Goal: Task Accomplishment & Management: Manage account settings

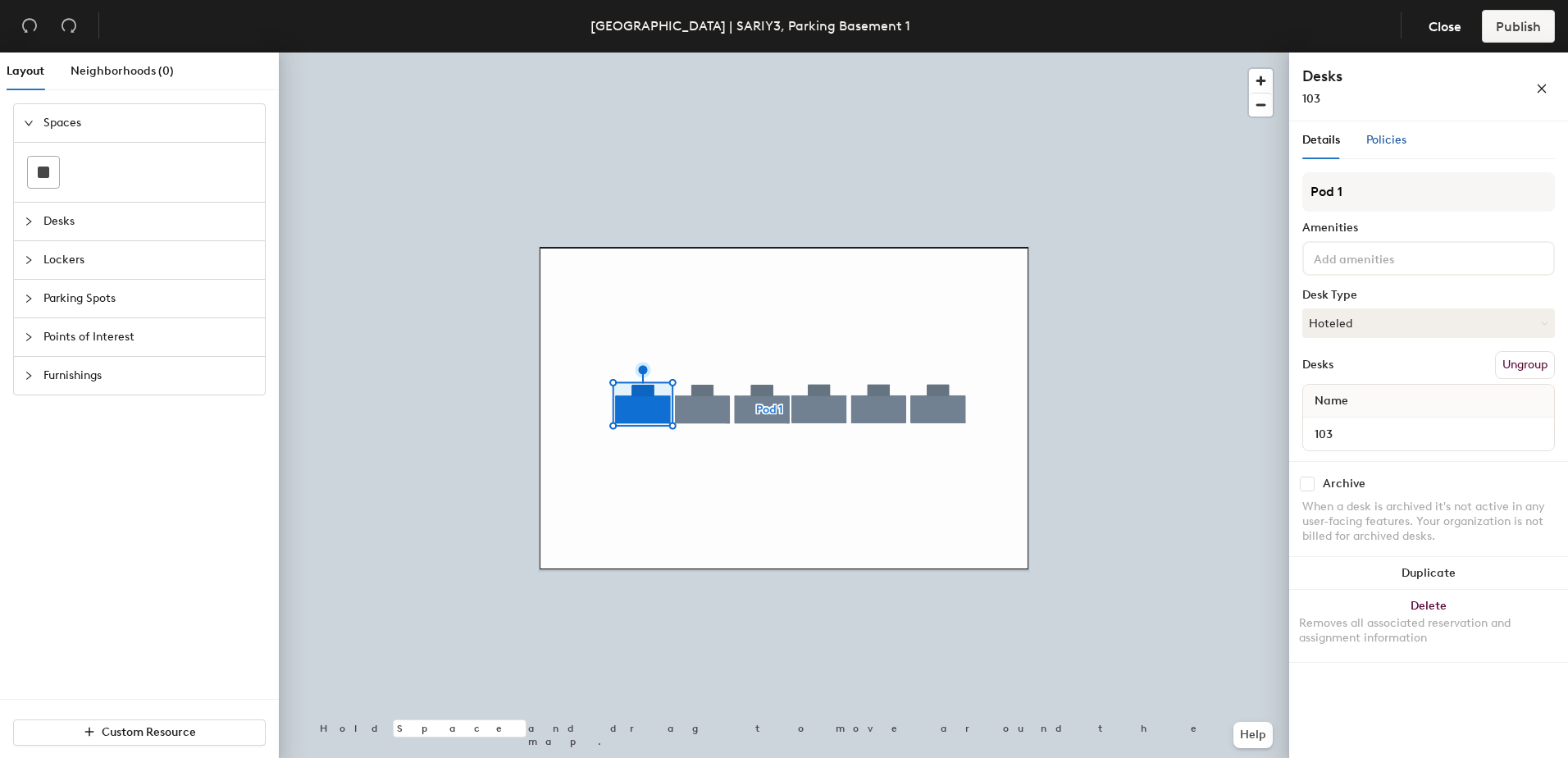
click at [1385, 142] on span "Policies" at bounding box center [1386, 140] width 40 height 14
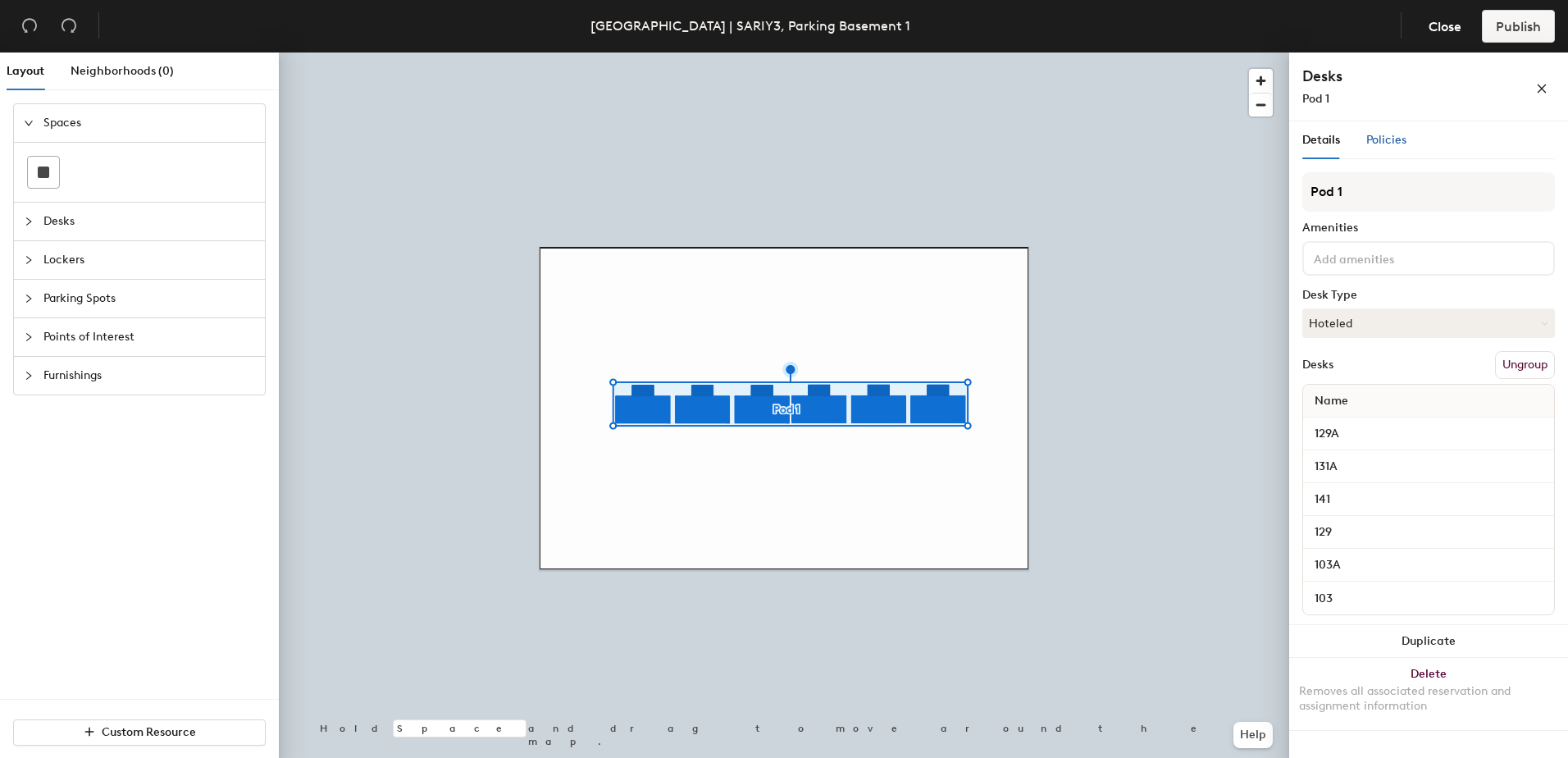
click at [1381, 144] on span "Policies" at bounding box center [1386, 140] width 40 height 14
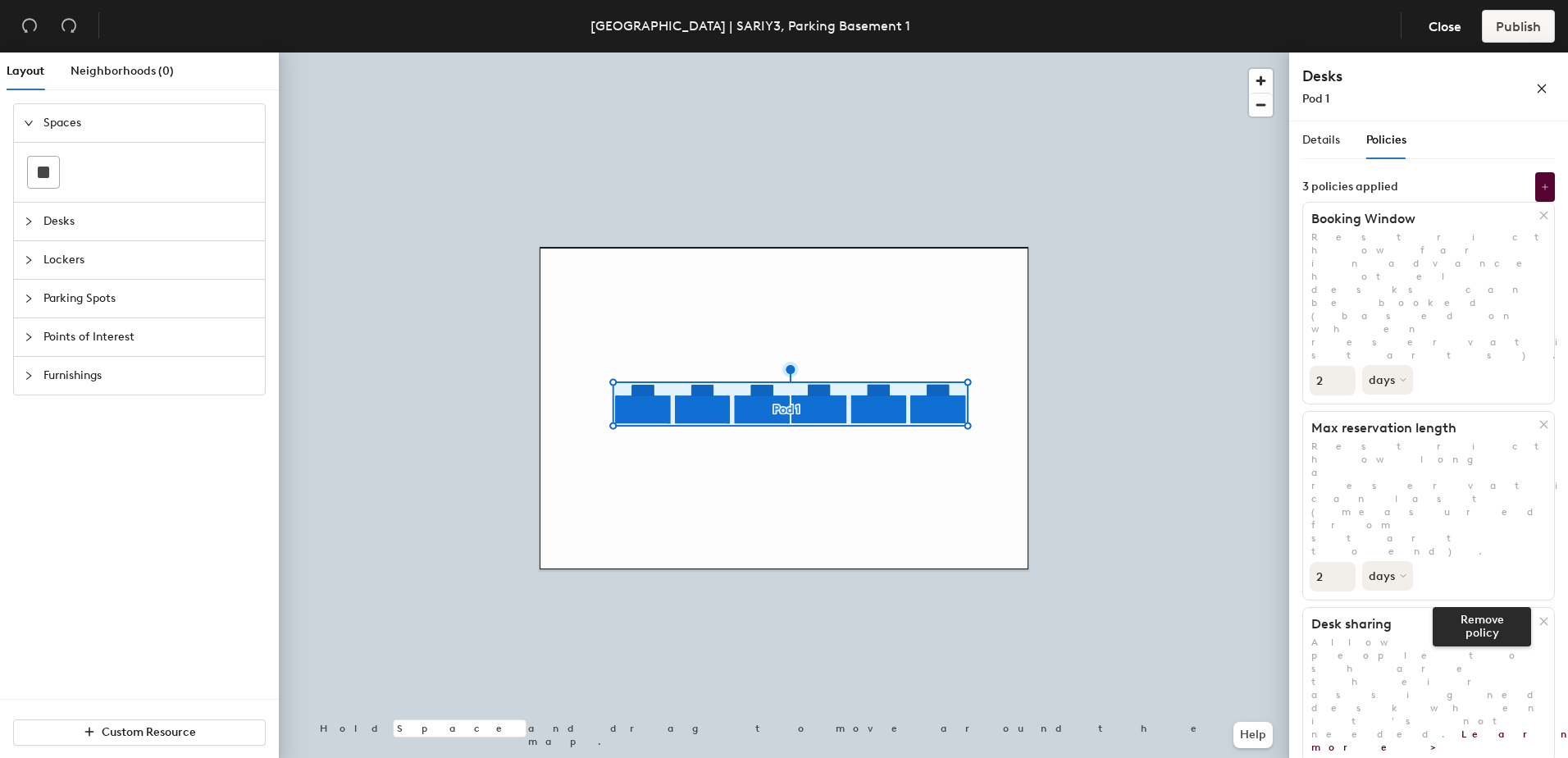
click at [1548, 616] on icon at bounding box center [1544, 622] width 12 height 12
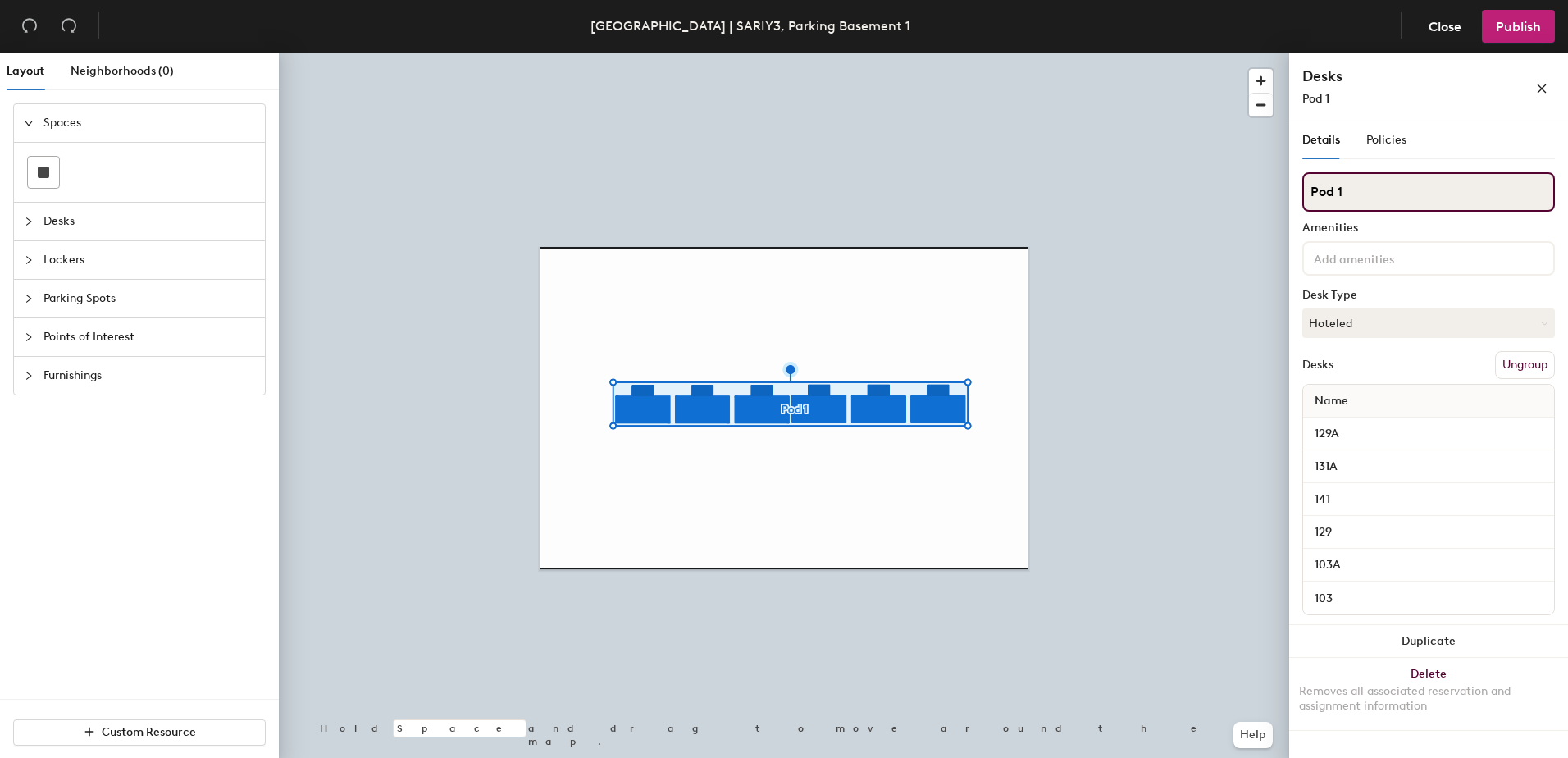
click at [1190, 210] on div "Layout Neighborhoods (0) Spaces Desks Lockers Parking Spots Points of Interest …" at bounding box center [784, 408] width 1568 height 712
type input "Basement 1"
click at [1376, 330] on button "Hoteled" at bounding box center [1429, 323] width 253 height 30
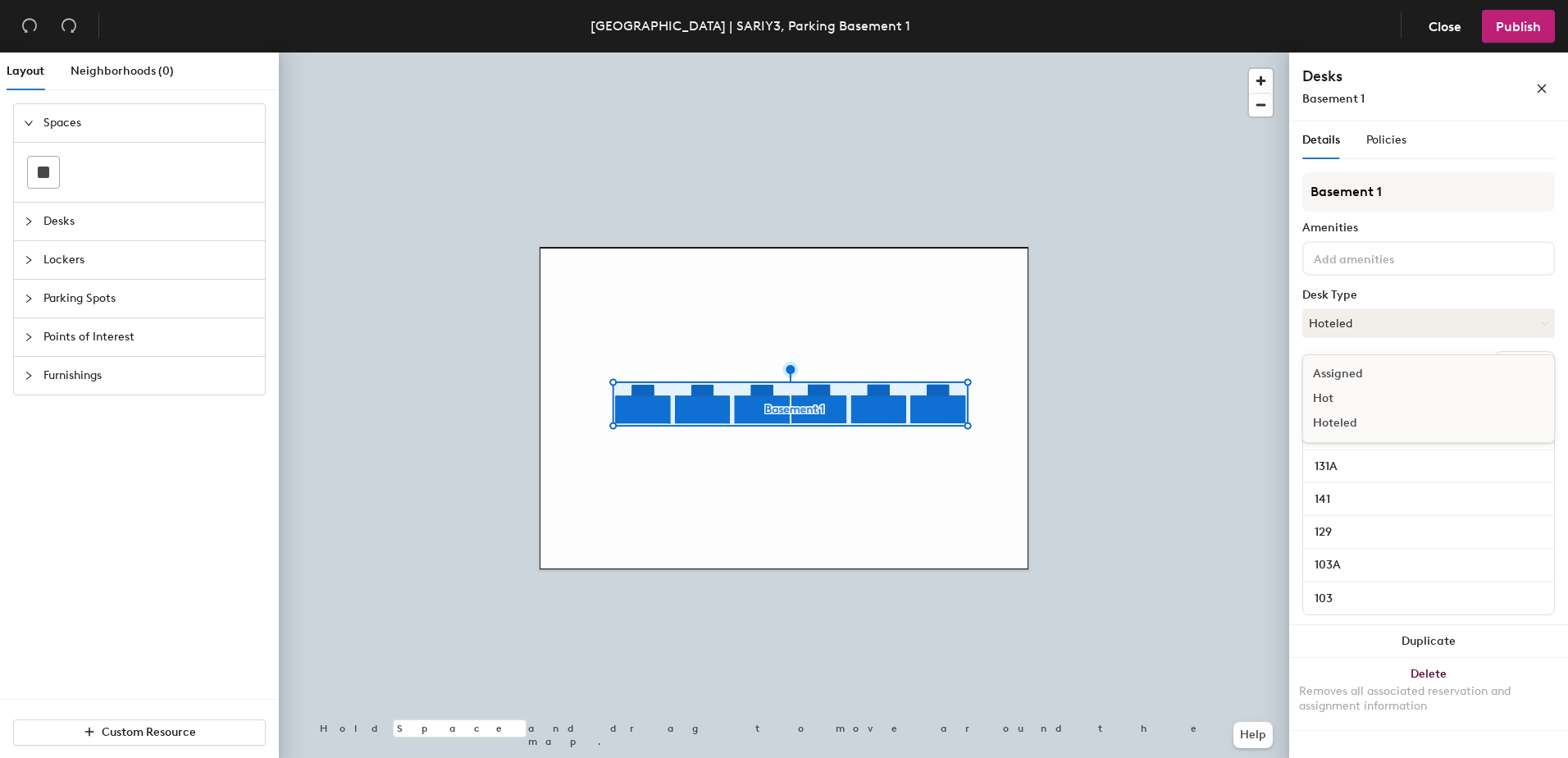
click at [1333, 395] on div "Hot" at bounding box center [1385, 399] width 164 height 25
click at [1381, 150] on div "Policies" at bounding box center [1386, 140] width 40 height 38
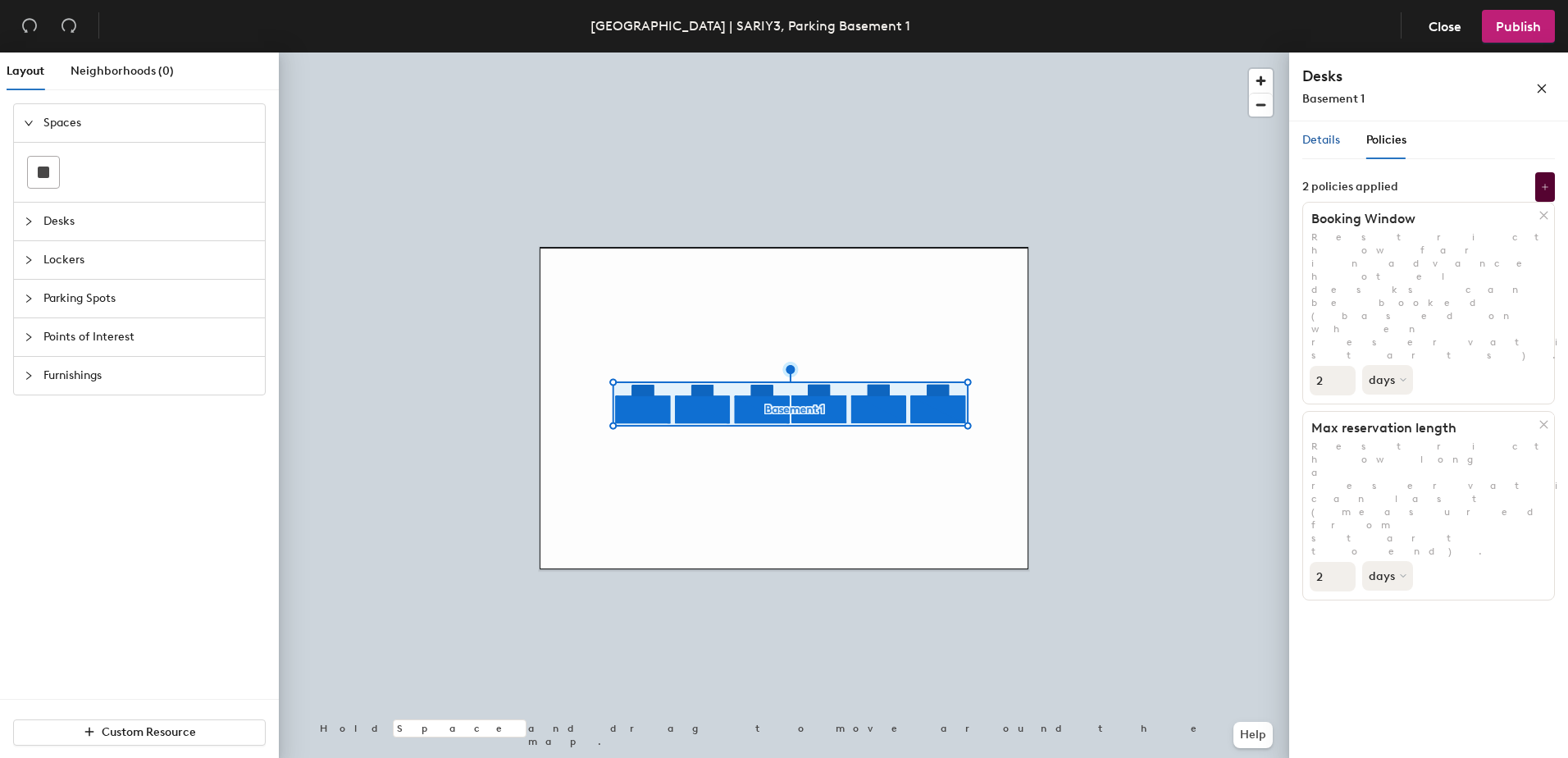
click at [1314, 145] on span "Details" at bounding box center [1321, 140] width 38 height 14
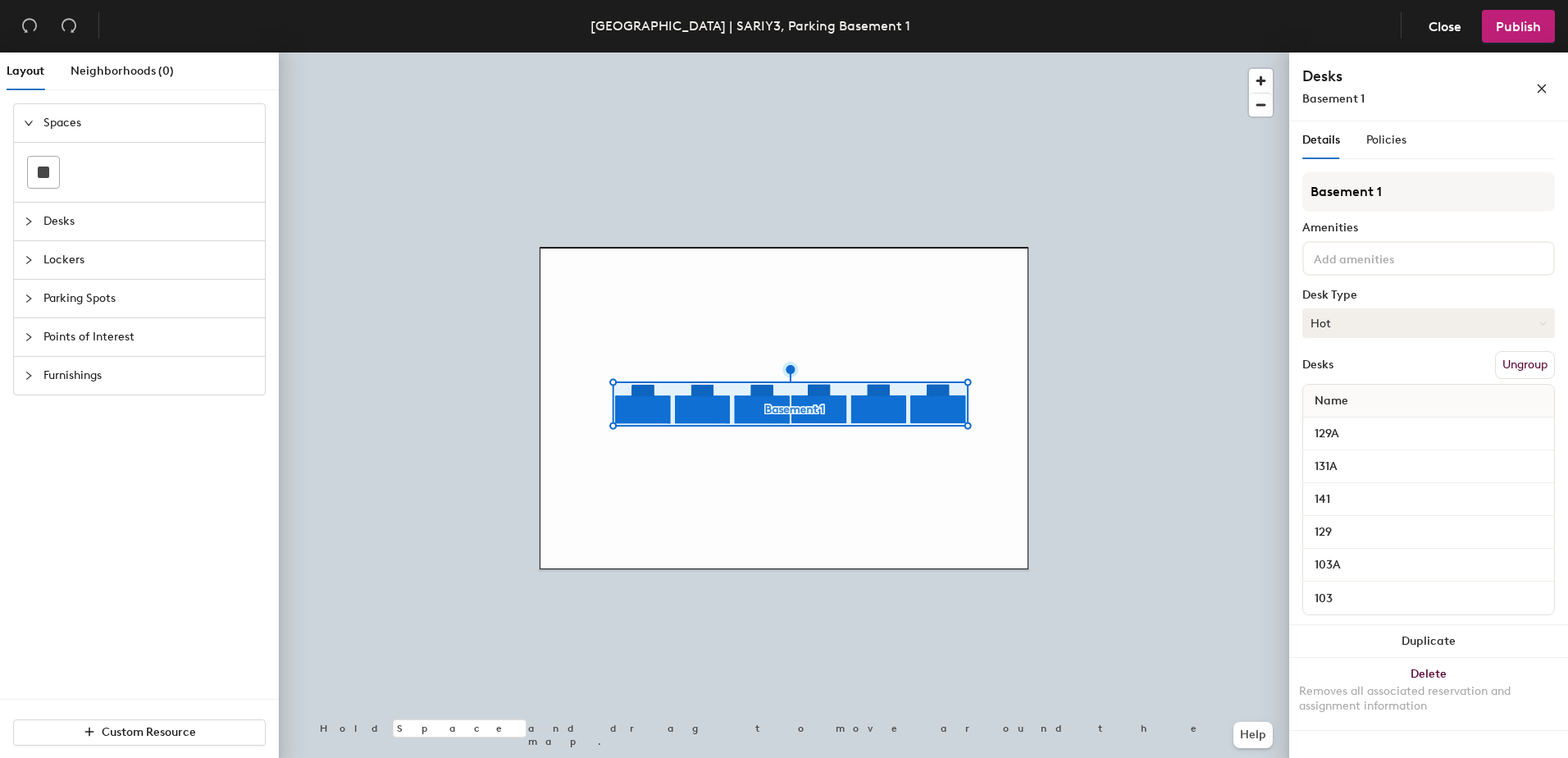
click at [1363, 331] on button "Hot" at bounding box center [1429, 323] width 253 height 30
click at [1349, 426] on div "Hoteled" at bounding box center [1385, 423] width 164 height 25
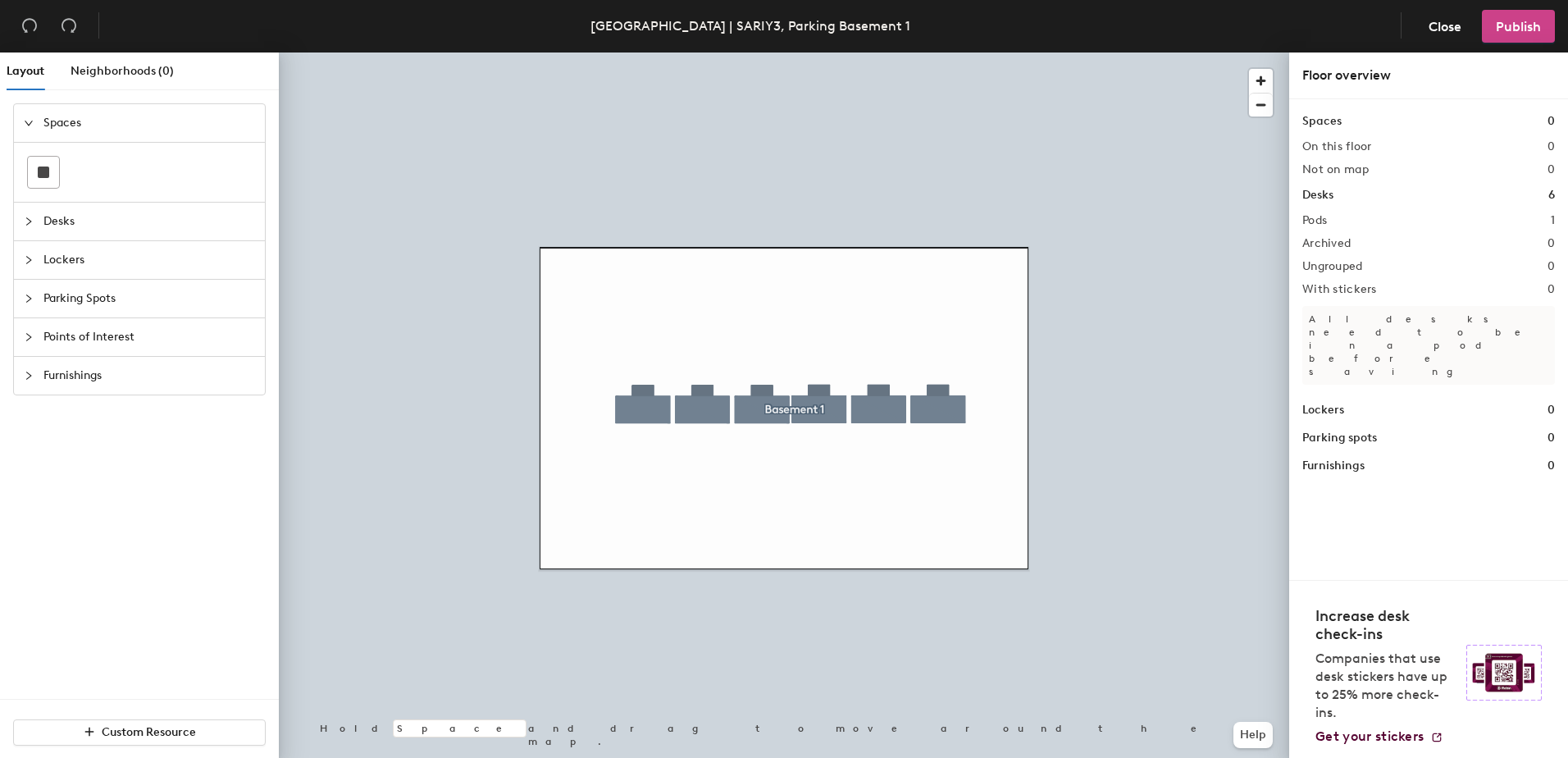
click at [1512, 22] on span "Publish" at bounding box center [1518, 26] width 45 height 16
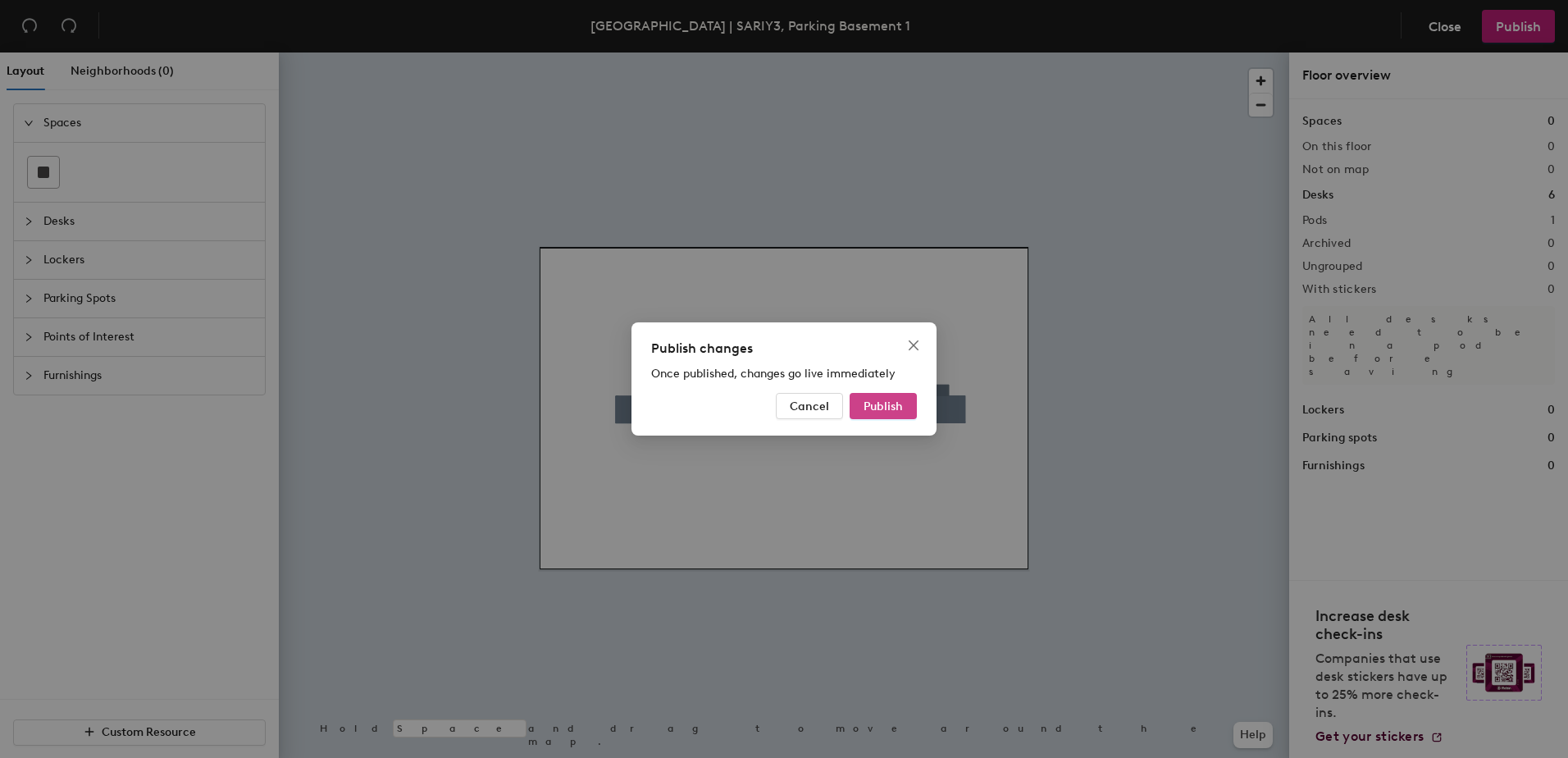
click at [881, 412] on span "Publish" at bounding box center [883, 407] width 40 height 14
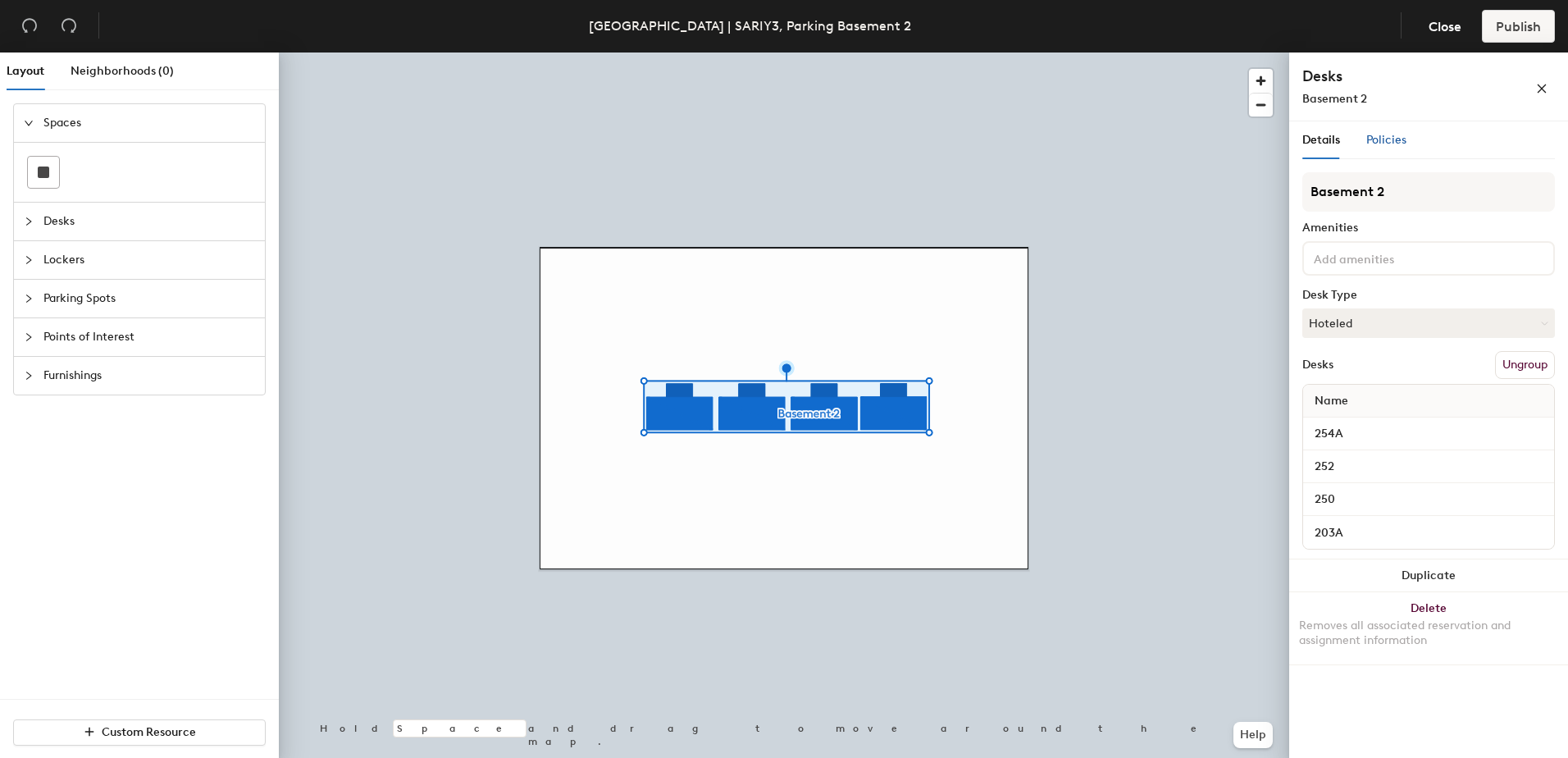
click at [1385, 141] on span "Policies" at bounding box center [1386, 140] width 40 height 14
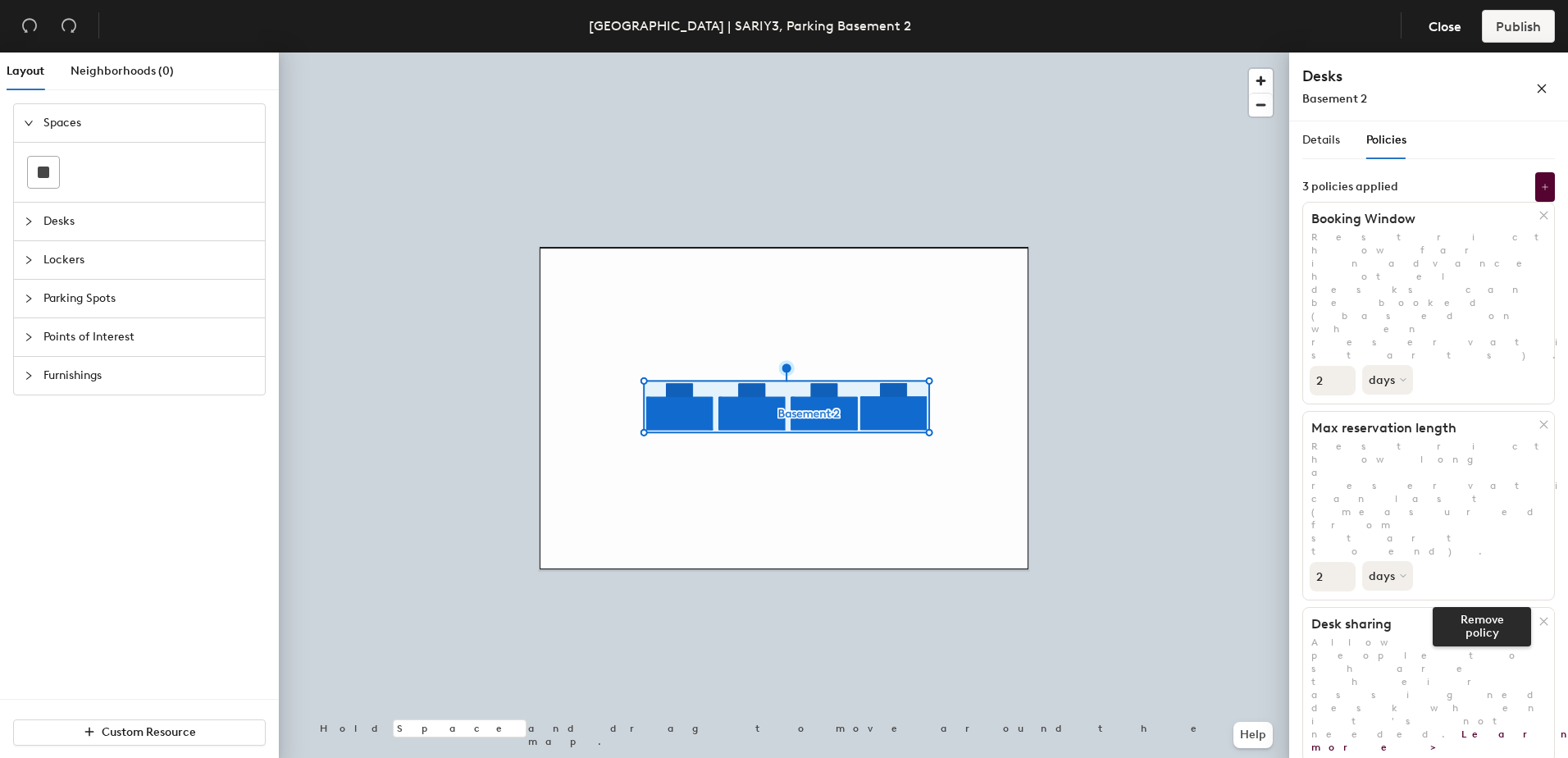
click at [1547, 616] on icon at bounding box center [1544, 622] width 12 height 12
click at [1521, 31] on span "Publish" at bounding box center [1518, 26] width 45 height 16
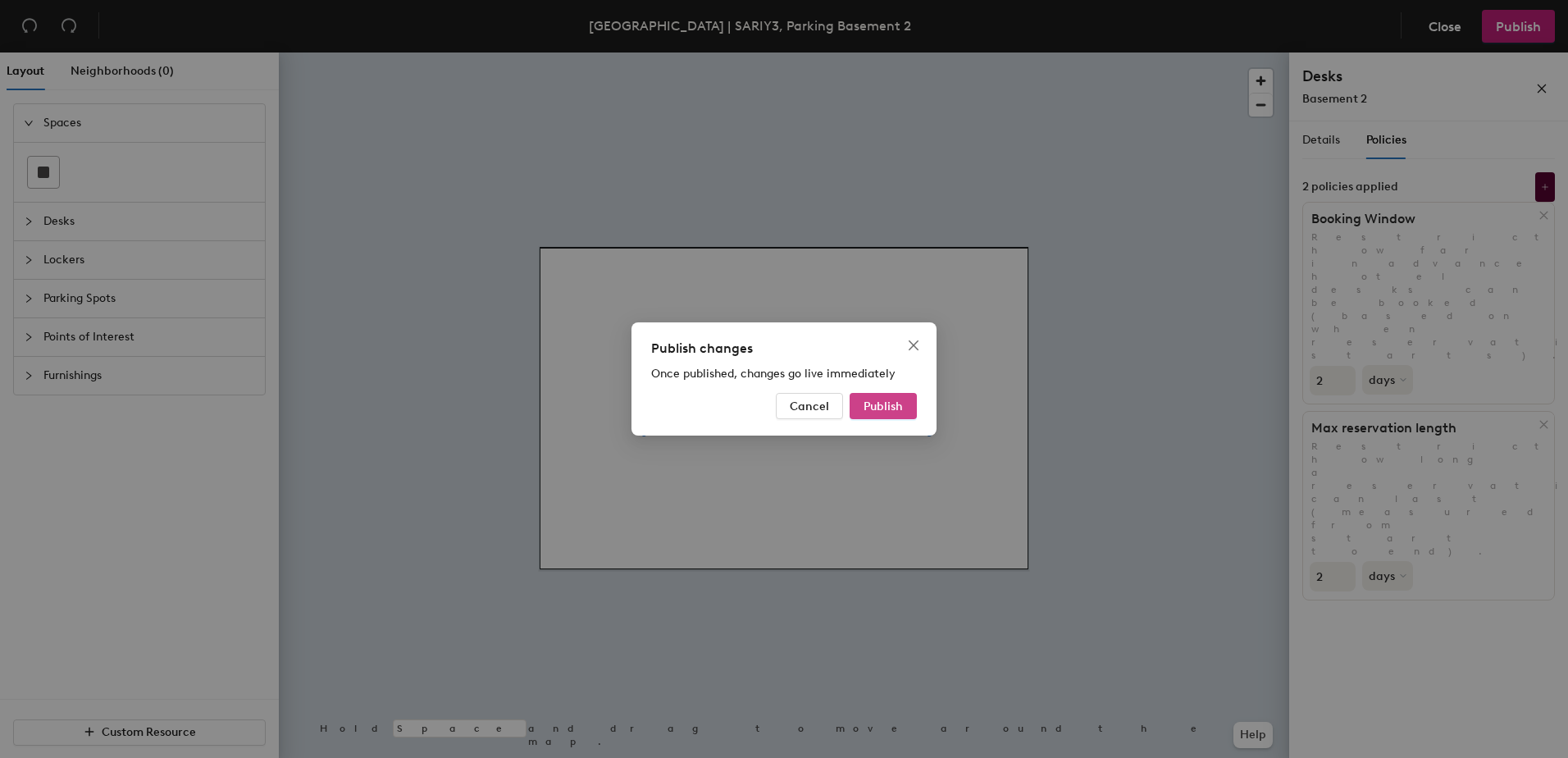
click at [882, 400] on span "Publish" at bounding box center [883, 407] width 40 height 14
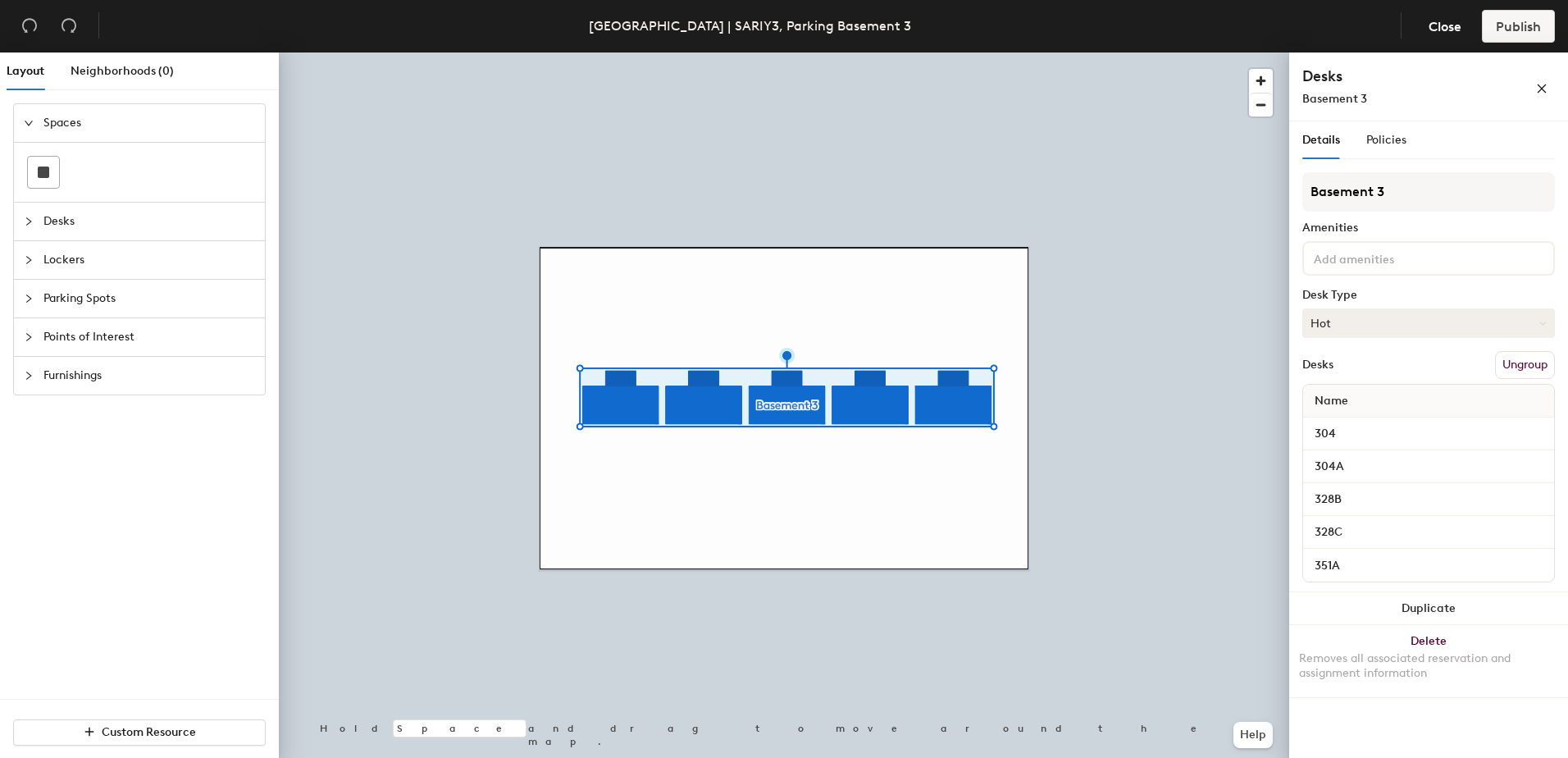
click at [1385, 328] on button "Hot" at bounding box center [1429, 323] width 253 height 30
click at [1356, 423] on div "Hoteled" at bounding box center [1385, 423] width 164 height 25
click at [1395, 138] on span "Policies" at bounding box center [1386, 140] width 40 height 14
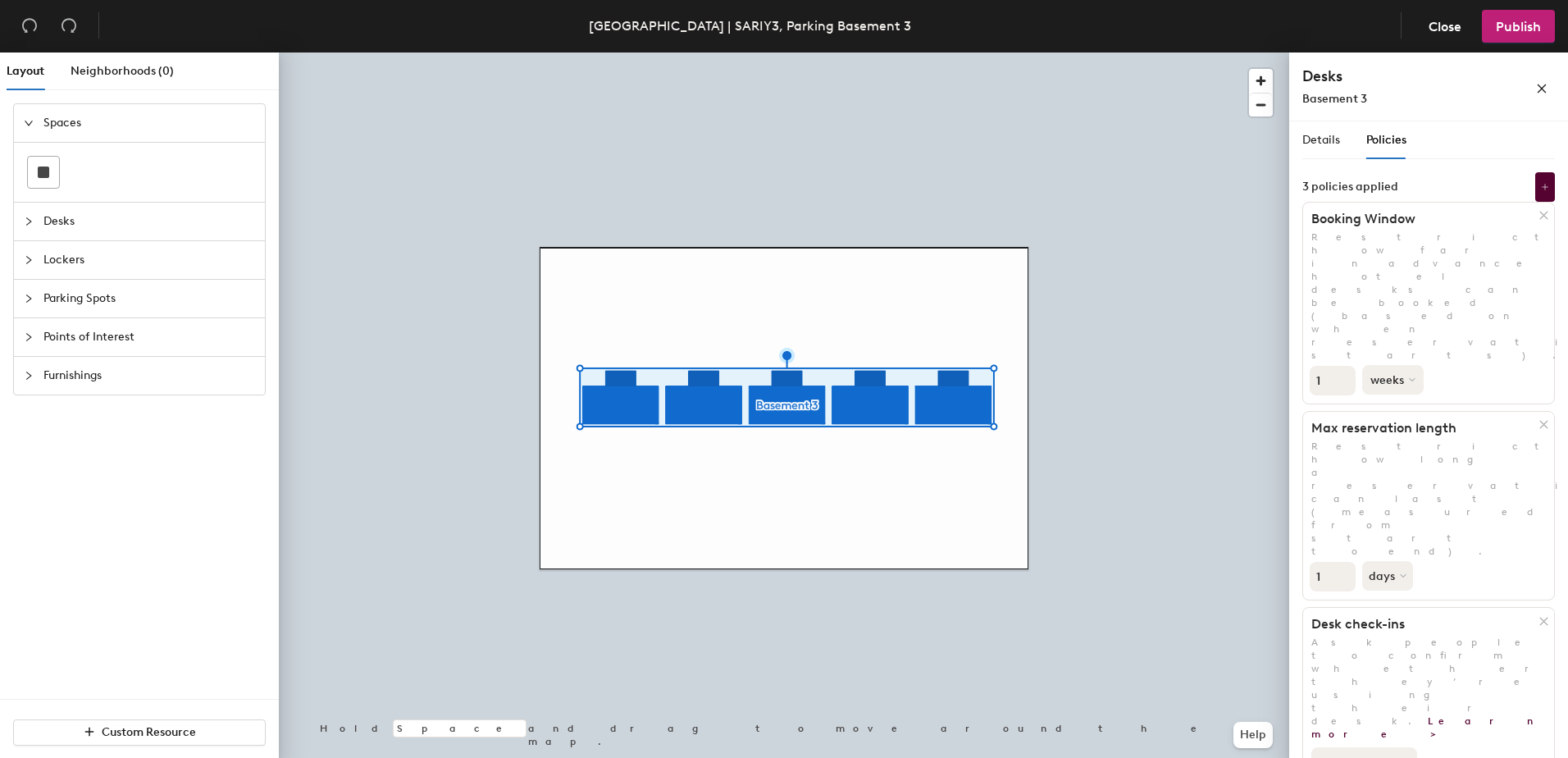
click at [1399, 365] on button "weeks" at bounding box center [1393, 380] width 61 height 30
click at [1386, 455] on div "days" at bounding box center [1395, 467] width 64 height 25
type input "2"
click at [1341, 366] on input "2" at bounding box center [1333, 381] width 46 height 30
click at [1393, 561] on button "days" at bounding box center [1390, 576] width 54 height 30
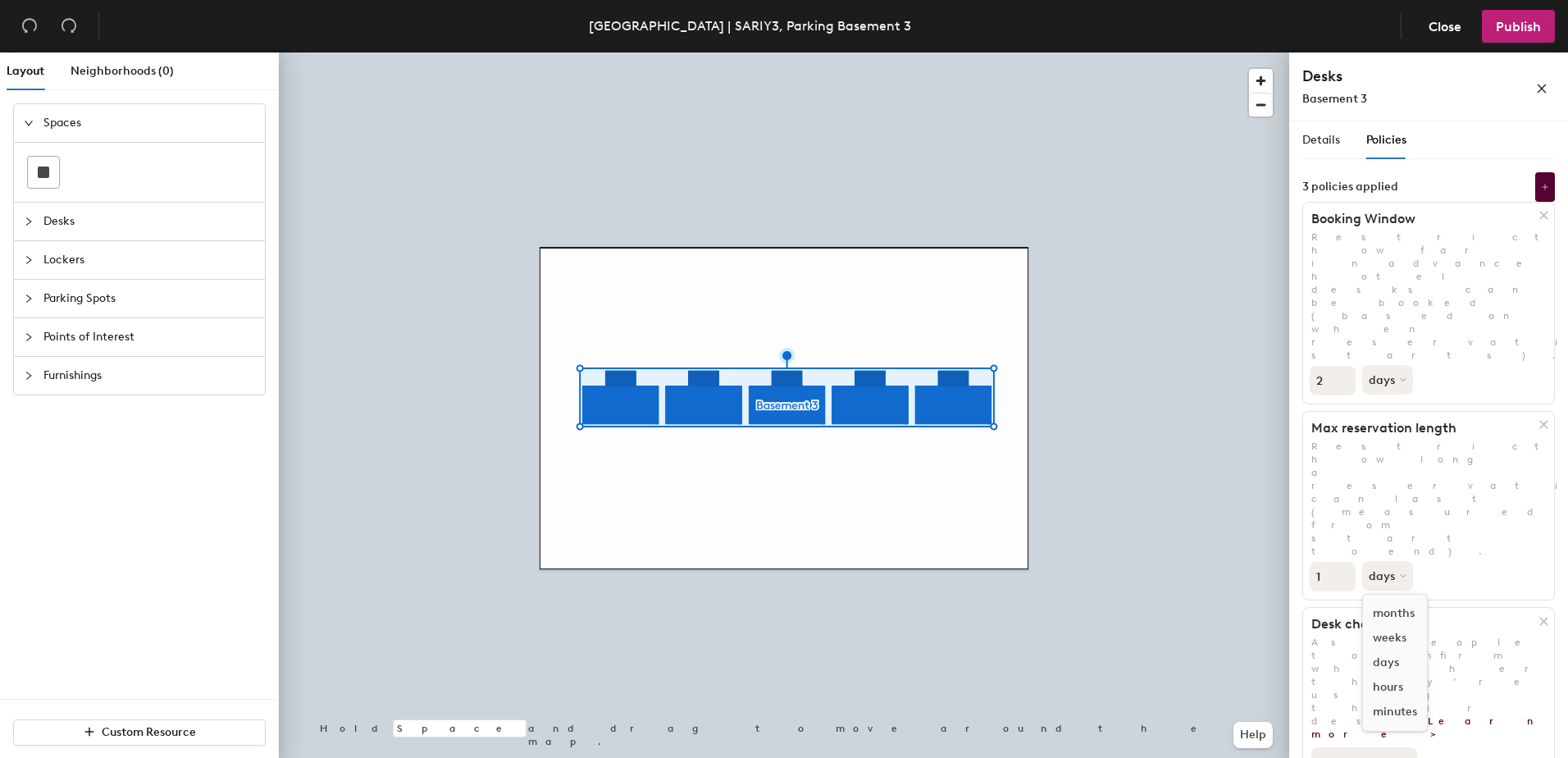
click at [1396, 651] on div "days" at bounding box center [1395, 663] width 64 height 25
type input "2"
click at [1341, 562] on input "2" at bounding box center [1333, 577] width 46 height 30
click at [1516, 617] on h1 "Desk check-ins" at bounding box center [1421, 624] width 236 height 17
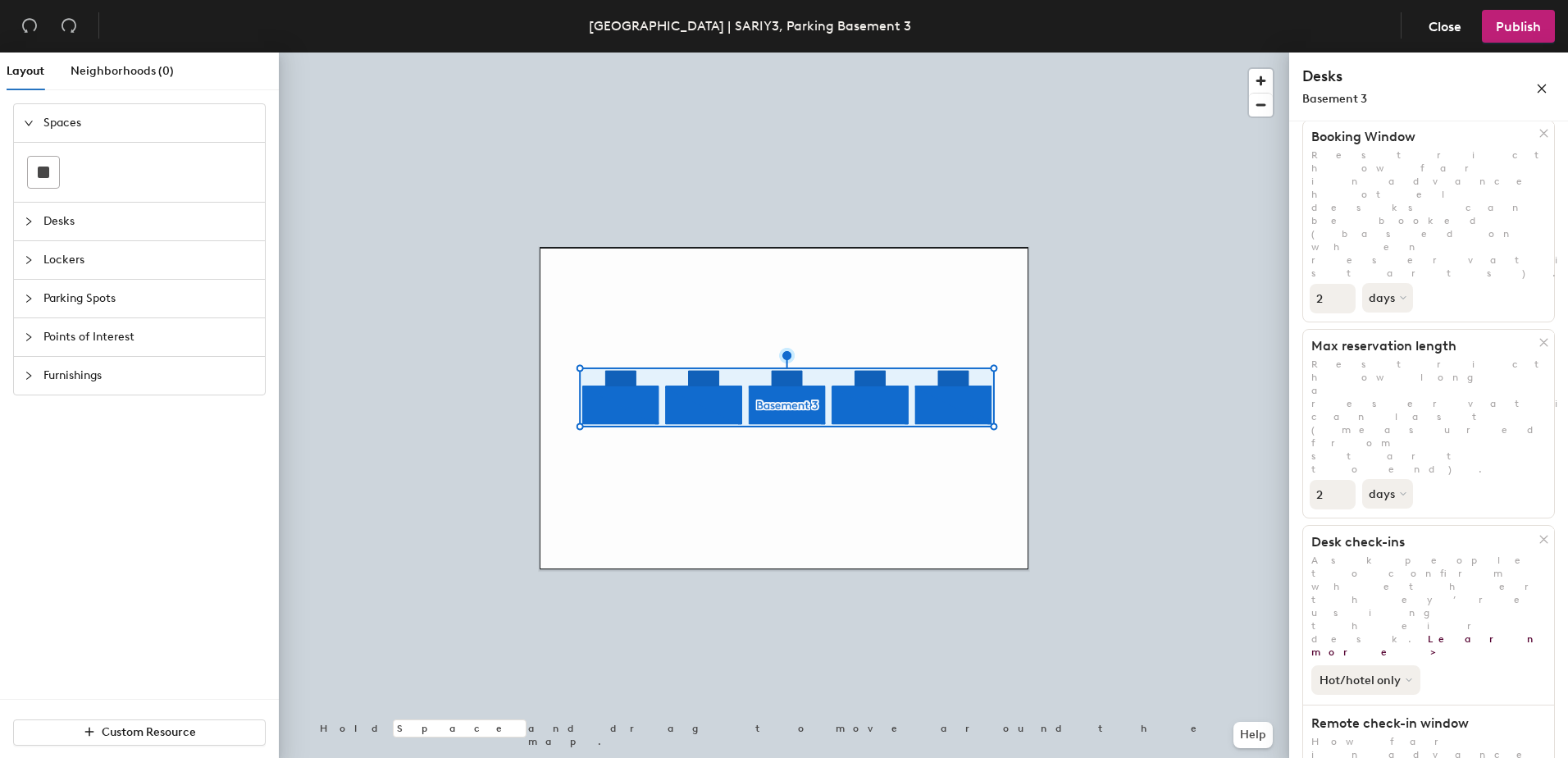
click at [1401, 666] on button "Hot/hotel only" at bounding box center [1366, 681] width 109 height 30
click at [1382, 726] on div "Hot/hotel only" at bounding box center [1363, 735] width 101 height 19
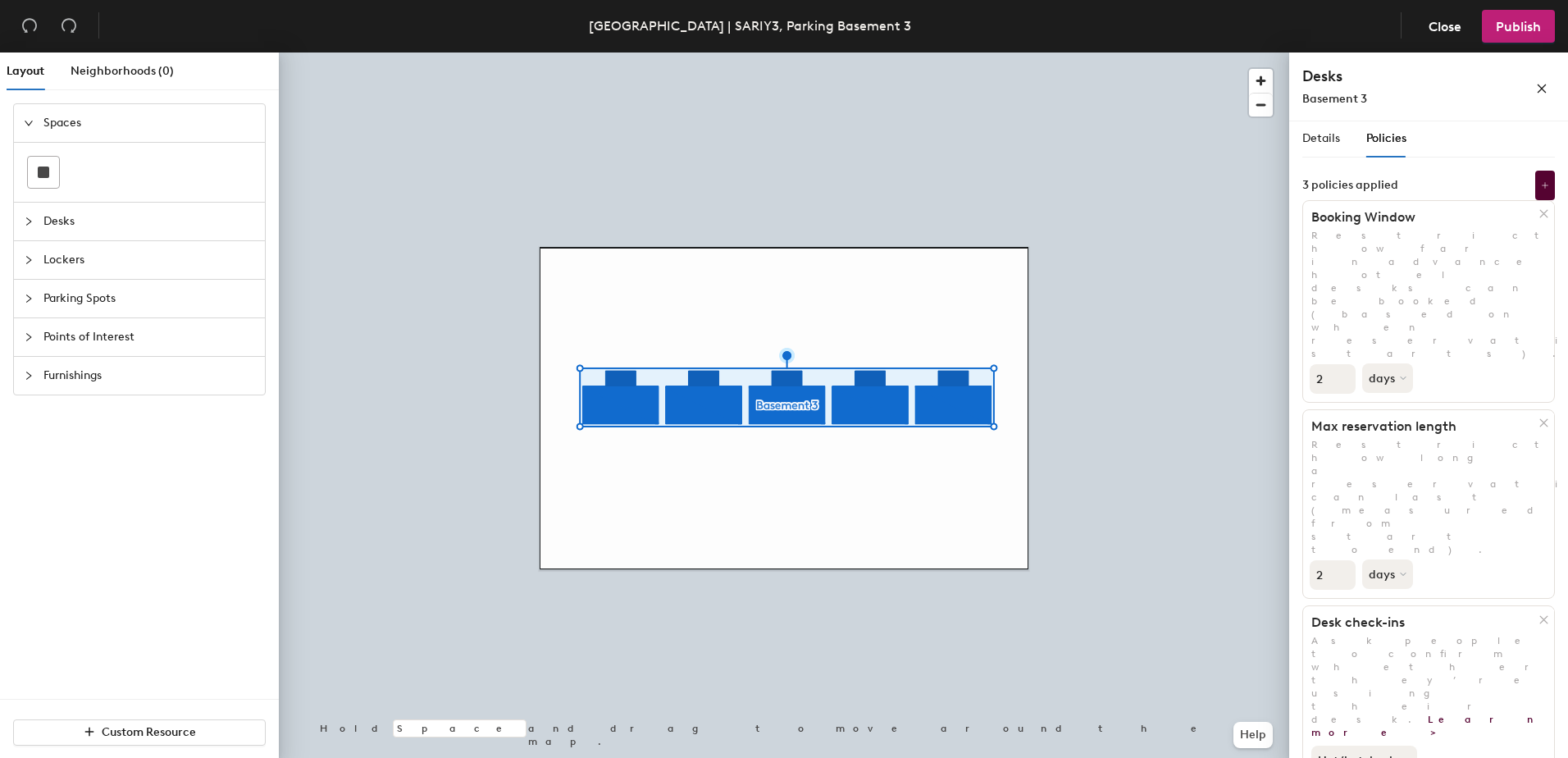
scroll to position [0, 0]
drag, startPoint x: 1429, startPoint y: 437, endPoint x: 1430, endPoint y: 422, distance: 15.0
click at [1323, 145] on span "Details" at bounding box center [1321, 140] width 38 height 14
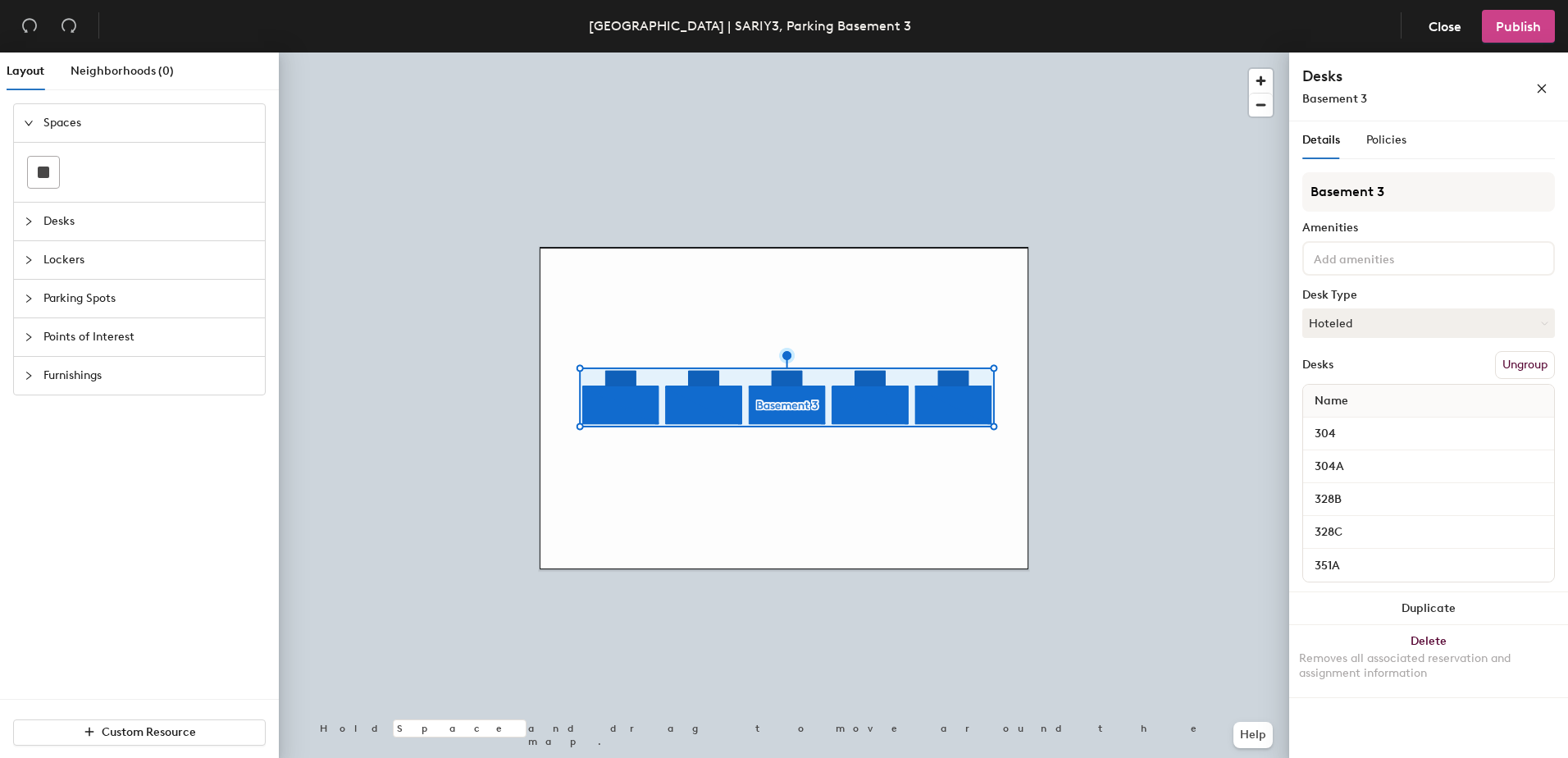
click at [1499, 22] on span "Publish" at bounding box center [1518, 26] width 45 height 16
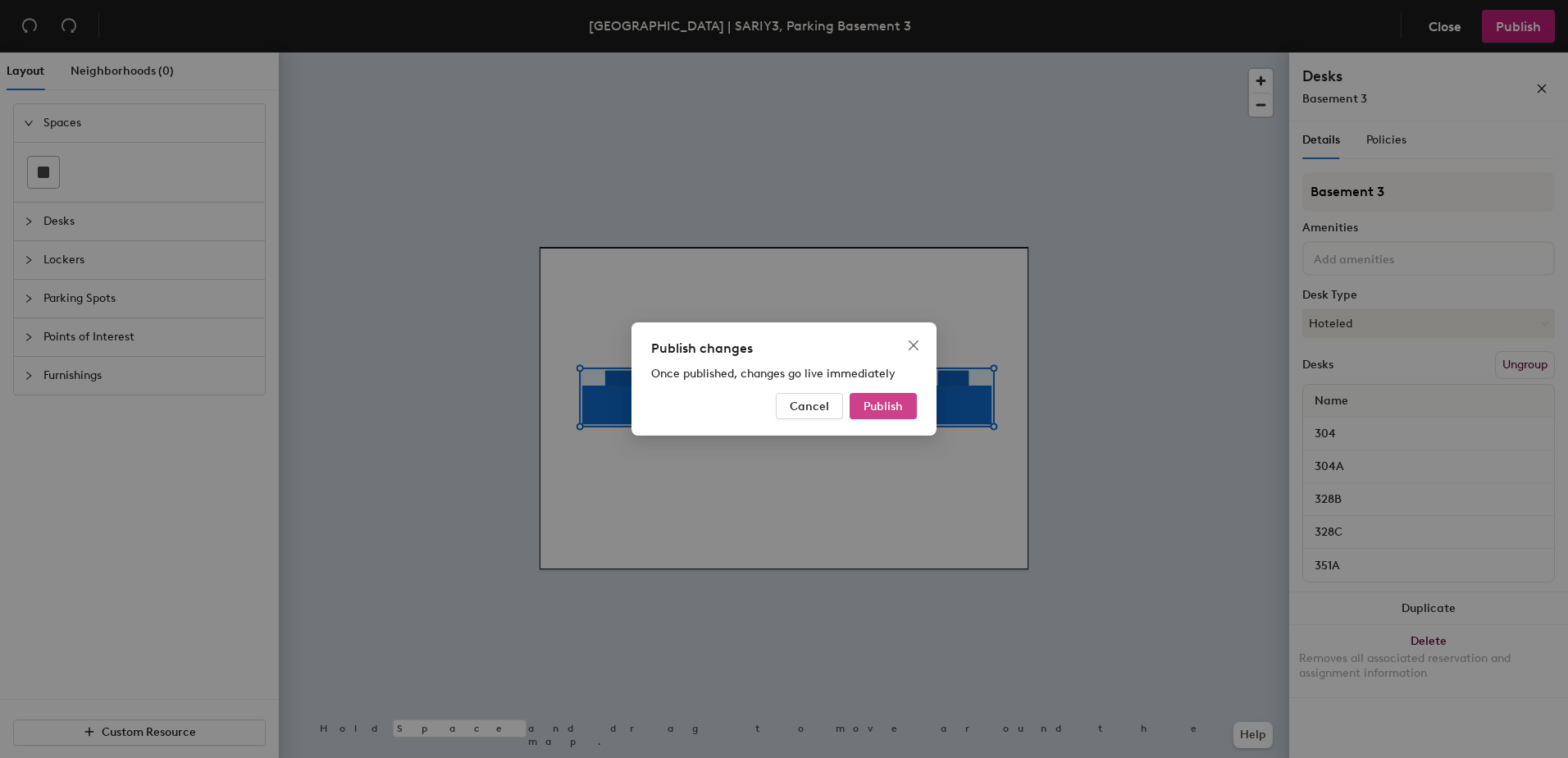
click at [906, 410] on button "Publish" at bounding box center [883, 407] width 68 height 26
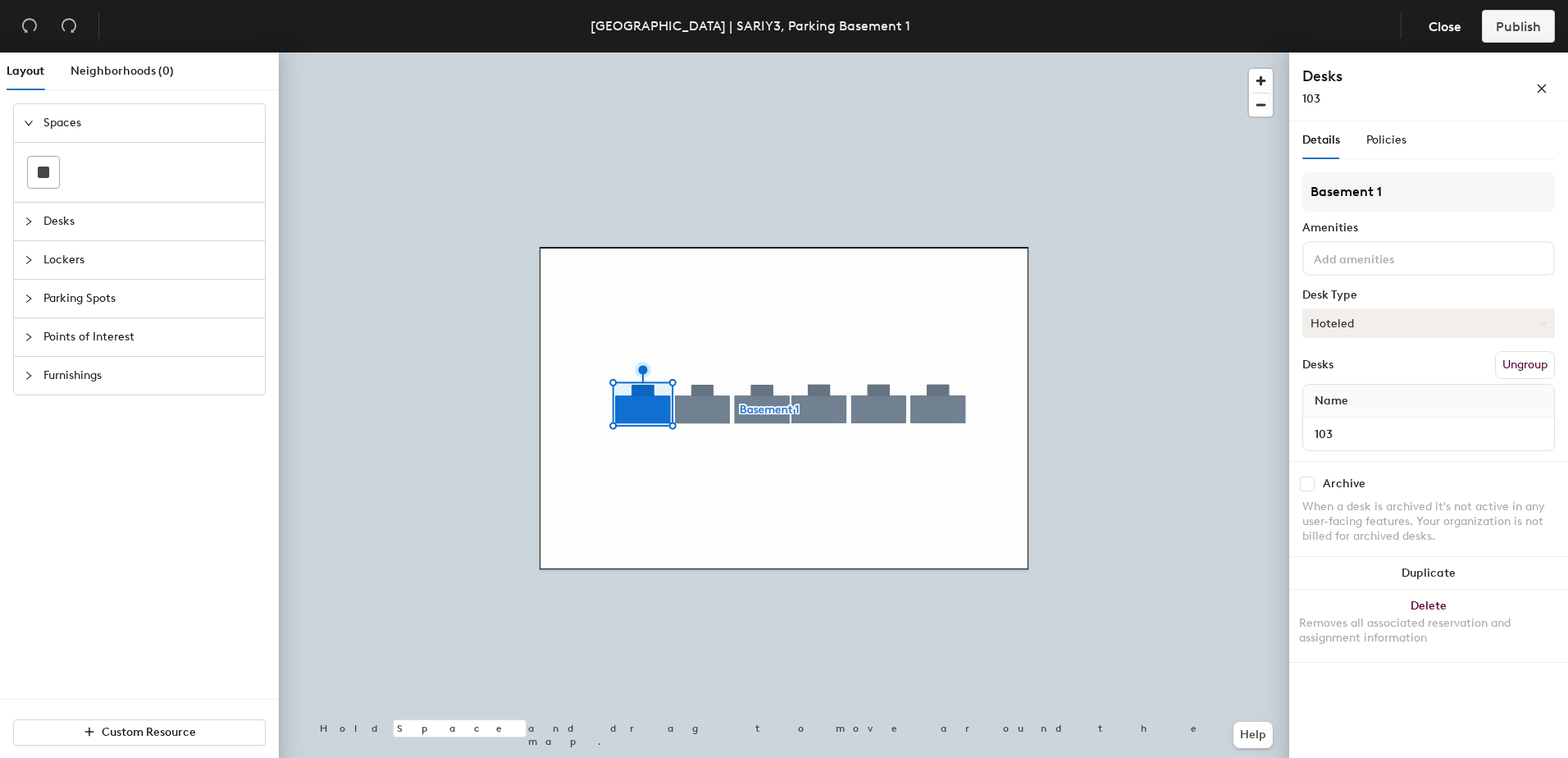
click at [1425, 325] on button "Hoteled" at bounding box center [1429, 323] width 253 height 30
click at [1418, 373] on div "Assigned" at bounding box center [1385, 374] width 164 height 25
click at [1398, 139] on span "Policies" at bounding box center [1386, 140] width 40 height 14
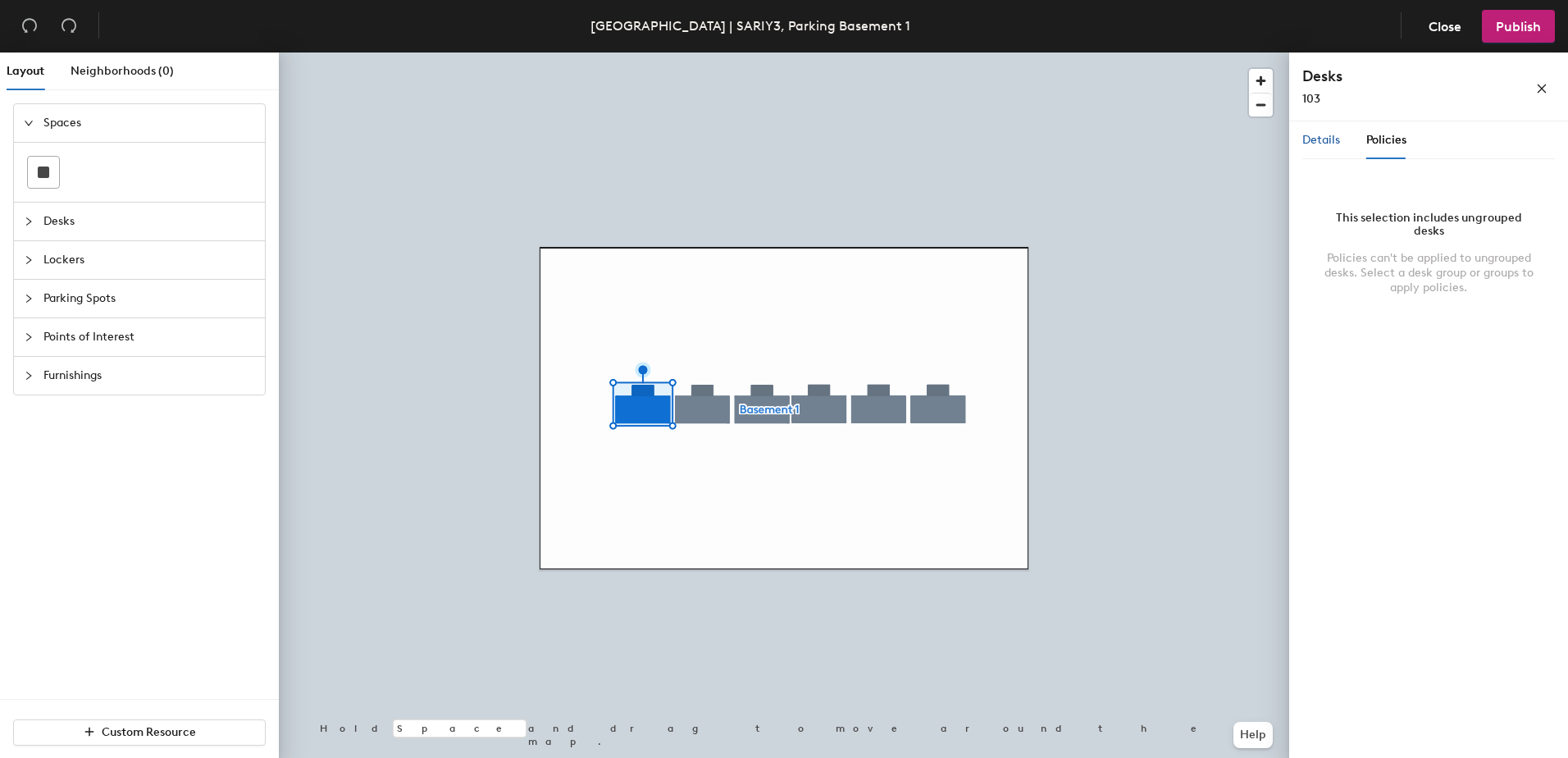
click at [1329, 139] on span "Details" at bounding box center [1321, 140] width 38 height 14
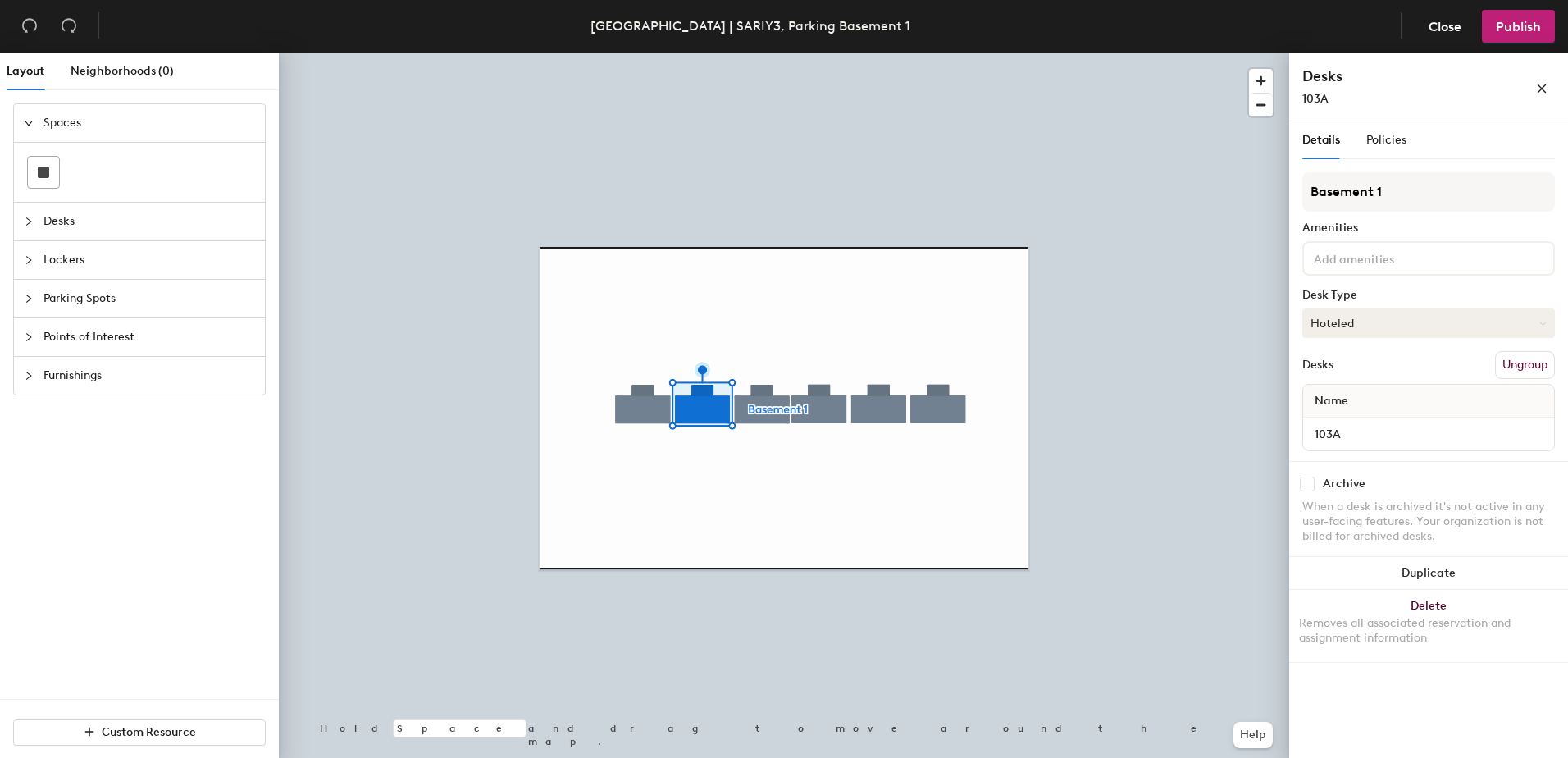
click at [1392, 318] on button "Hoteled" at bounding box center [1429, 323] width 253 height 30
click at [1362, 375] on div "Assigned" at bounding box center [1385, 374] width 164 height 25
click at [1349, 325] on button "Hoteled" at bounding box center [1429, 323] width 253 height 30
click at [1351, 373] on div "Assigned" at bounding box center [1385, 374] width 164 height 25
click at [1349, 328] on button "Hoteled" at bounding box center [1429, 323] width 253 height 30
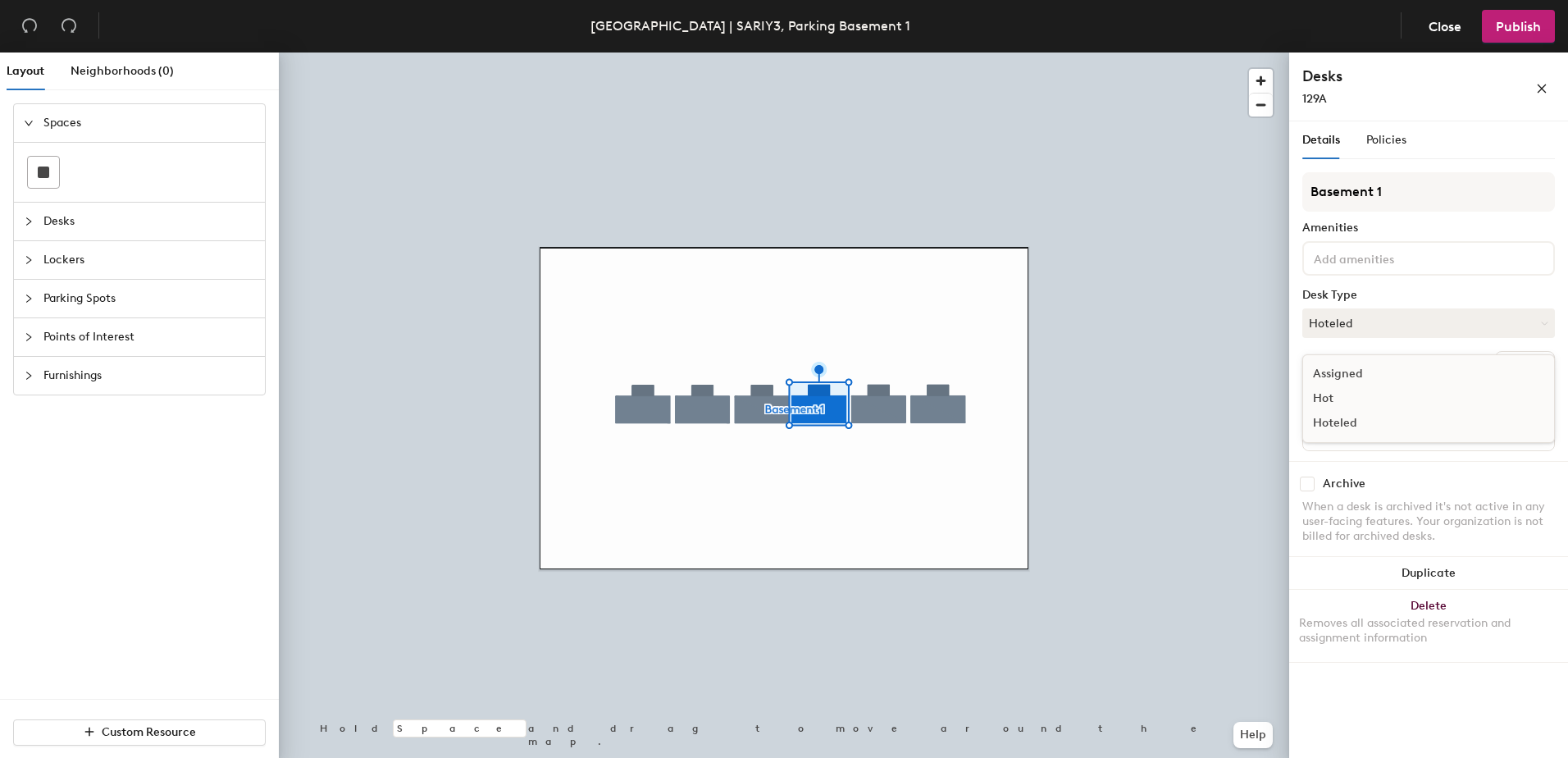
click at [1348, 371] on div "Assigned" at bounding box center [1385, 374] width 164 height 25
click at [1387, 137] on span "Policies" at bounding box center [1386, 140] width 40 height 14
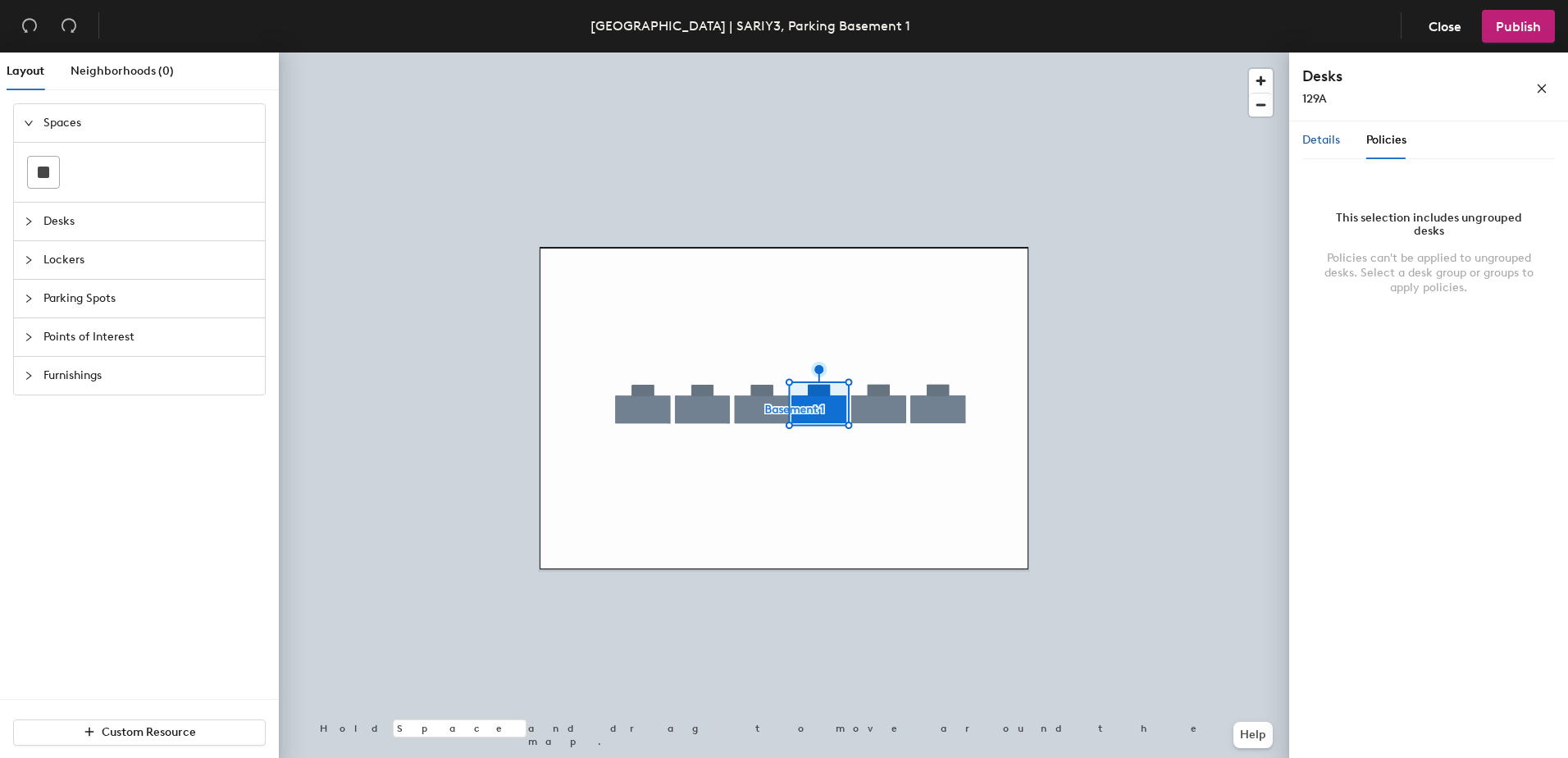
click at [1314, 140] on span "Details" at bounding box center [1321, 140] width 38 height 14
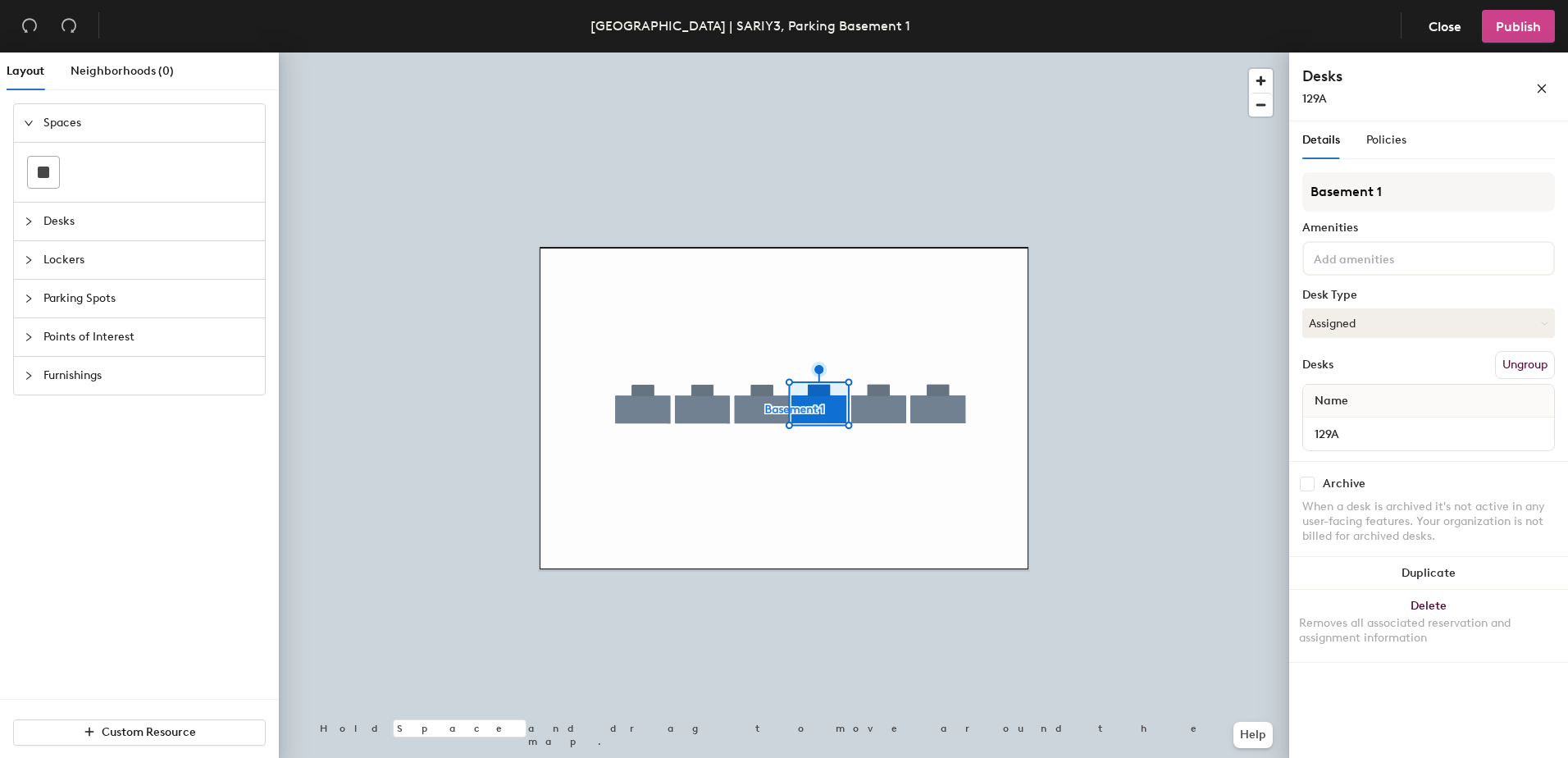
click at [1526, 28] on span "Publish" at bounding box center [1518, 26] width 45 height 16
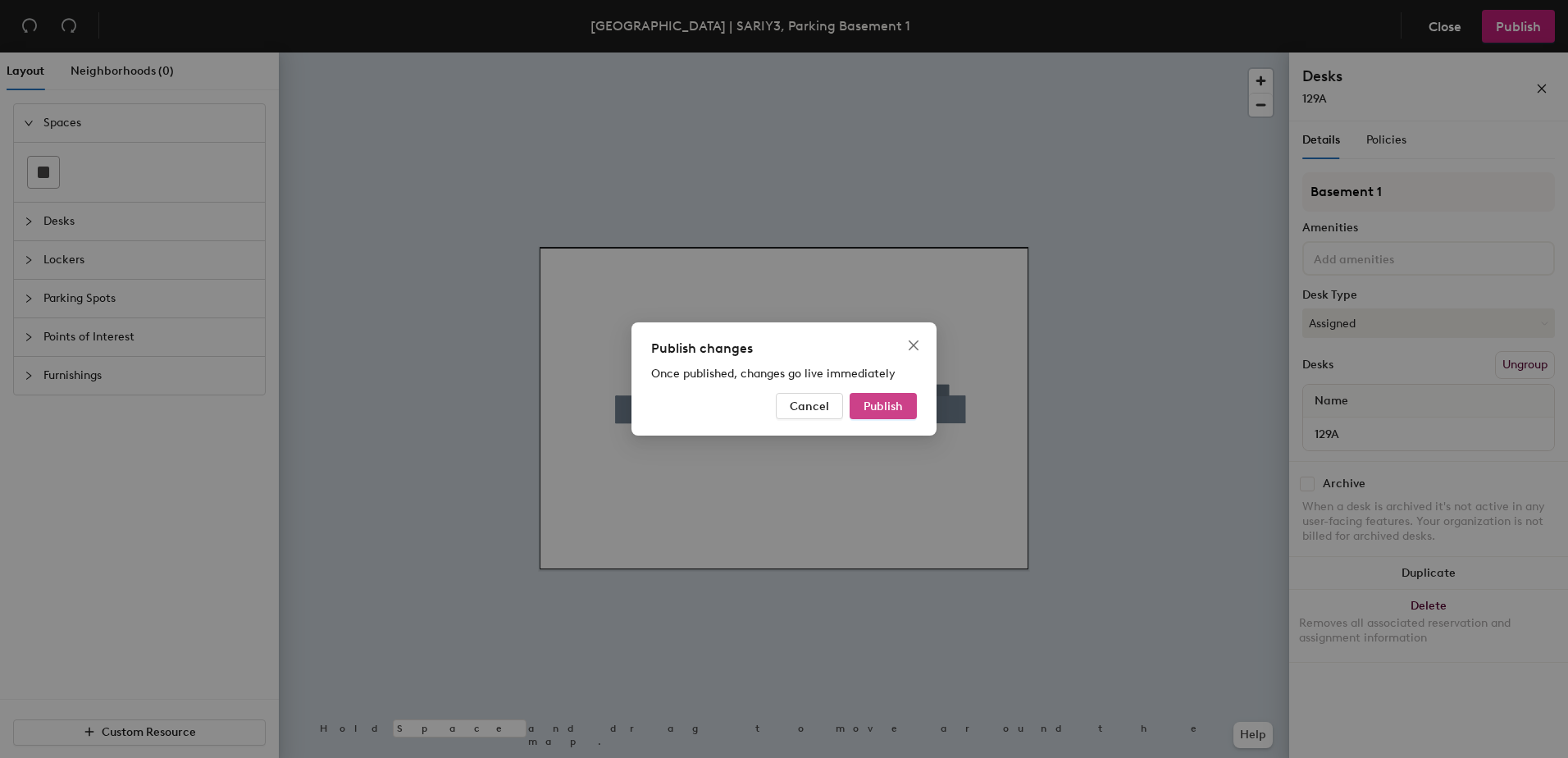
click at [888, 394] on button "Publish" at bounding box center [883, 407] width 68 height 26
